Goal: Navigation & Orientation: Find specific page/section

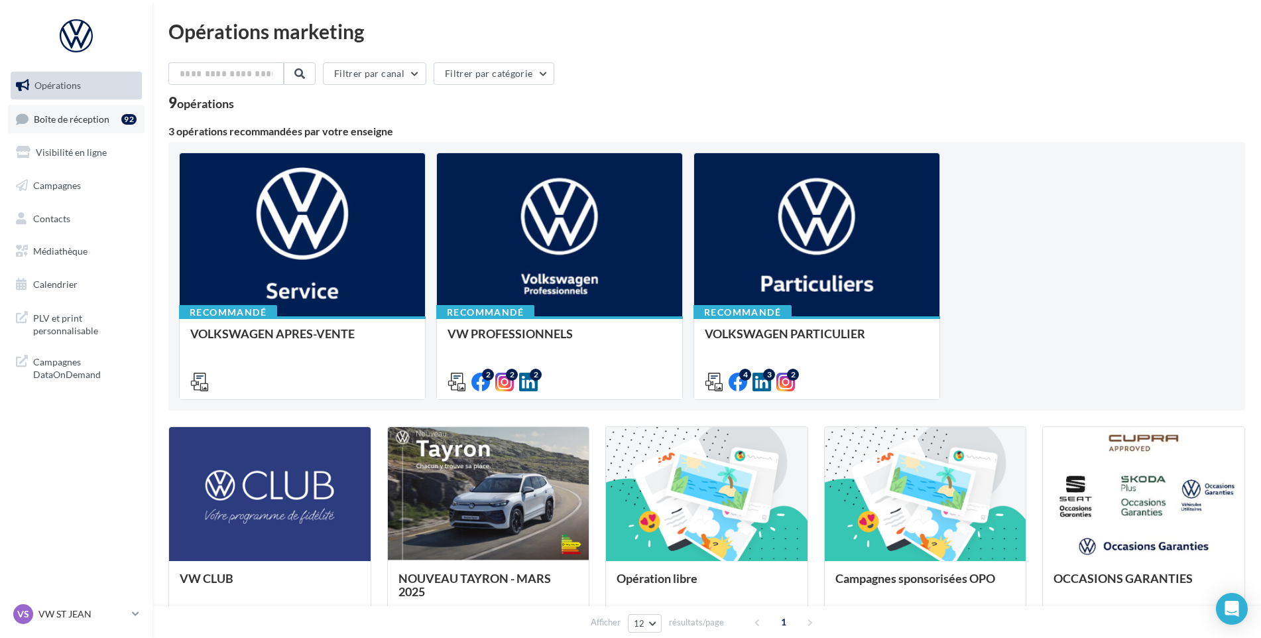
click at [46, 105] on link "Boîte de réception 92" at bounding box center [76, 119] width 137 height 29
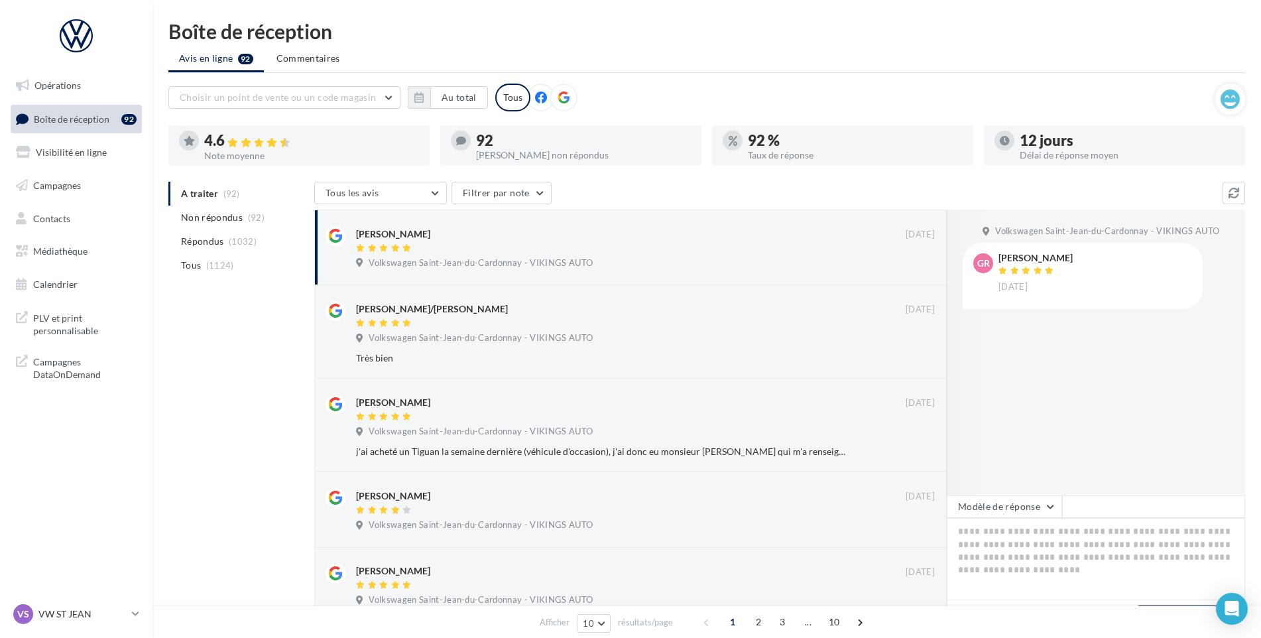
click at [105, 598] on nav "Opérations Boîte de réception 92 Visibilité en ligne Campagnes Contacts Médiath…" at bounding box center [76, 319] width 153 height 638
click at [98, 606] on div "VS VW ST JEAN vw-stj-vau" at bounding box center [69, 614] width 113 height 20
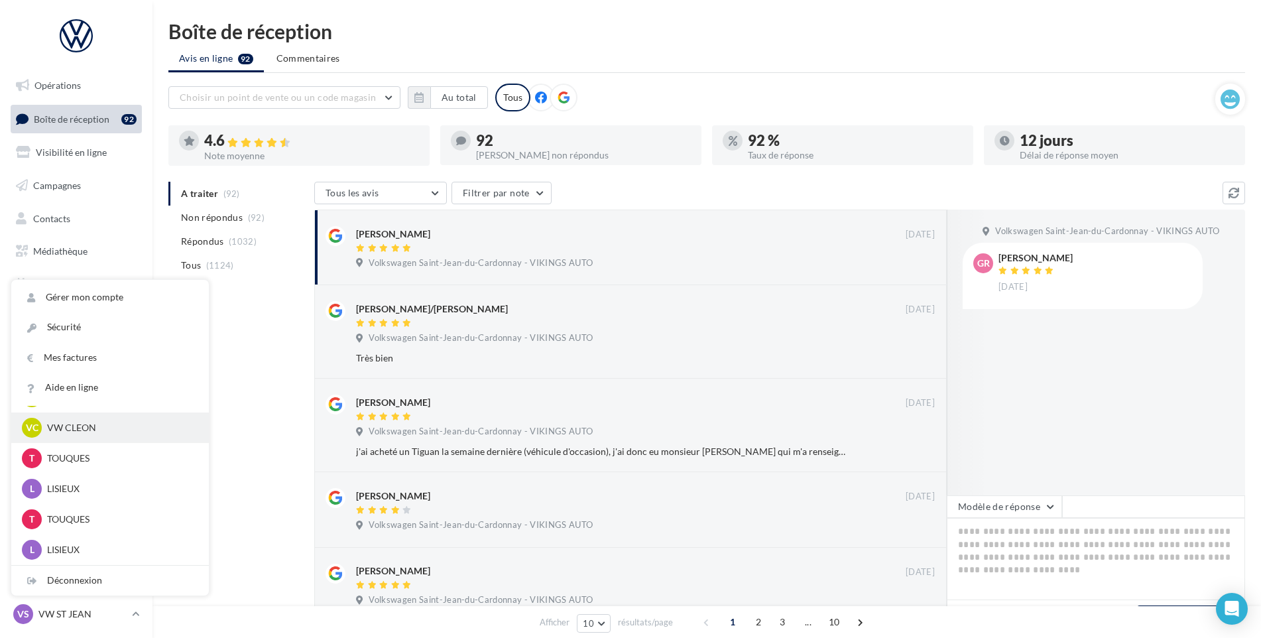
scroll to position [294, 0]
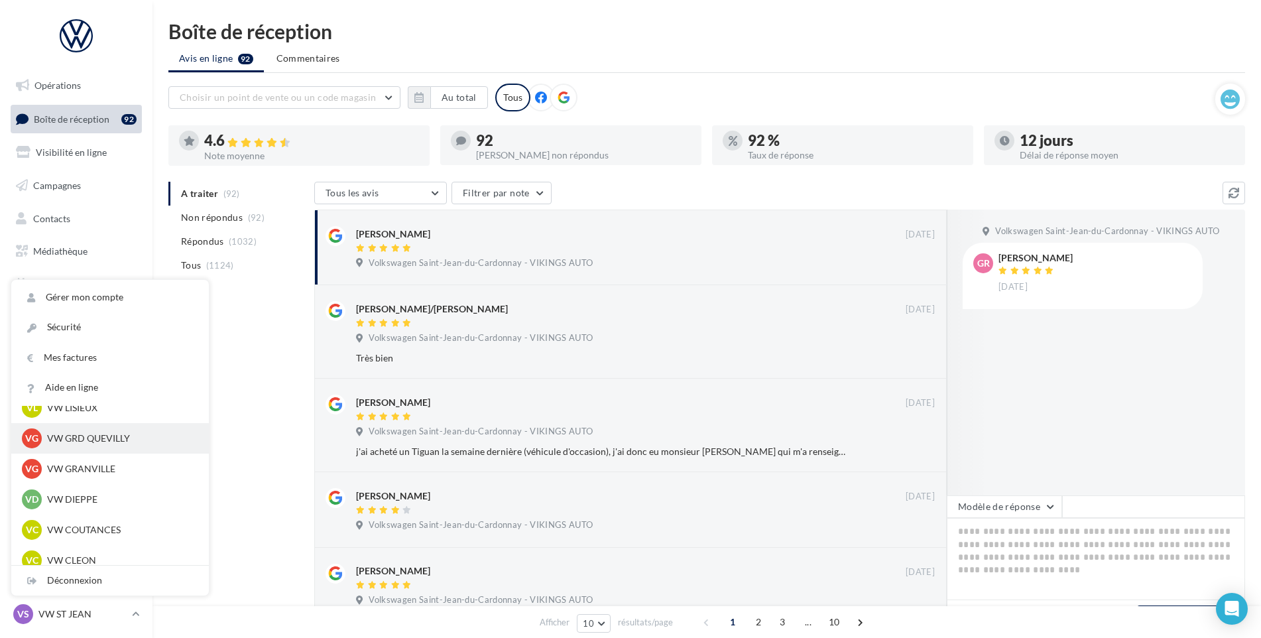
click at [99, 435] on p "VW GRD QUEVILLY" at bounding box center [120, 438] width 146 height 13
